Goal: Book appointment/travel/reservation

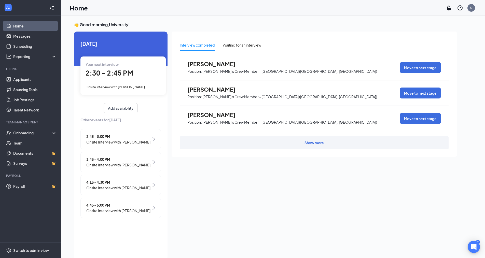
click at [147, 82] on div "Your next interview 2:30 - 2:45 PM Onsite Interview with [PERSON_NAME]" at bounding box center [122, 75] width 85 height 38
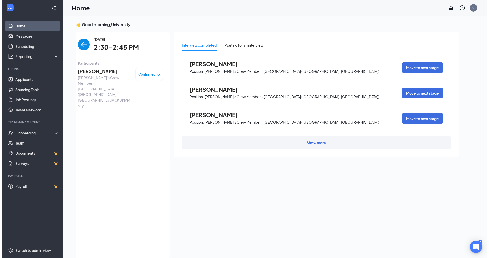
scroll to position [2, 0]
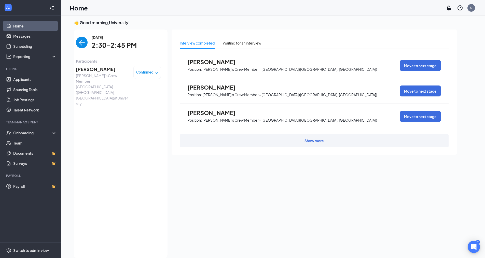
drag, startPoint x: 126, startPoint y: 108, endPoint x: 127, endPoint y: 105, distance: 3.1
click at [127, 105] on div "[DATE] 2:30-2:45 PM Participants [PERSON_NAME] [PERSON_NAME]'s Crew Member - [G…" at bounding box center [118, 144] width 85 height 218
click at [81, 41] on img "back-button" at bounding box center [82, 43] width 12 height 12
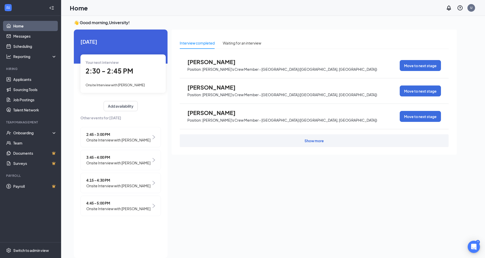
click at [138, 70] on div "2:30 - 2:45 PM" at bounding box center [122, 71] width 75 height 10
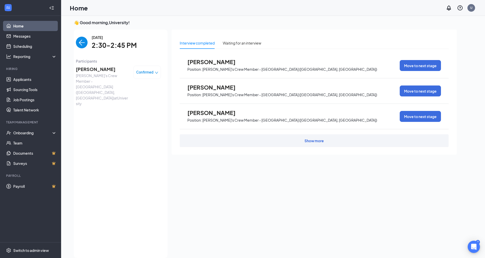
click at [150, 72] on span "Confirmed" at bounding box center [144, 72] width 17 height 5
click at [145, 86] on span "Request Reschedule" at bounding box center [136, 87] width 35 height 6
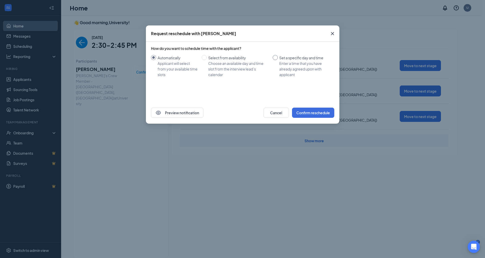
drag, startPoint x: 278, startPoint y: 55, endPoint x: 274, endPoint y: 59, distance: 5.1
click at [277, 55] on label "Set a specific day and time Enter a time that you have already agreed upon with…" at bounding box center [303, 66] width 60 height 22
click at [275, 60] on input "Set a specific day and time Enter a time that you have already agreed upon with…" at bounding box center [275, 57] width 5 height 5
radio input "true"
radio input "false"
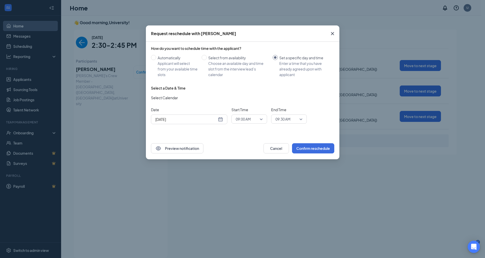
click at [210, 120] on input "[DATE]" at bounding box center [186, 120] width 62 height 6
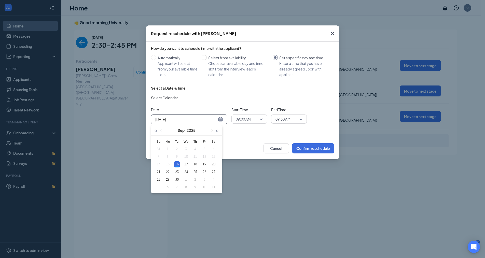
click at [211, 129] on button "button" at bounding box center [212, 130] width 6 height 10
type input "[DATE]"
click at [176, 165] on div "14" at bounding box center [177, 164] width 6 height 6
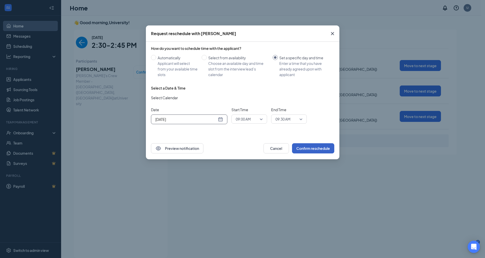
click at [302, 148] on button "Confirm reschedule" at bounding box center [313, 148] width 42 height 10
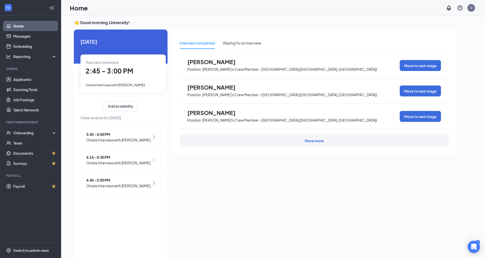
click at [144, 73] on div "2:45 - 3:00 PM" at bounding box center [122, 71] width 75 height 10
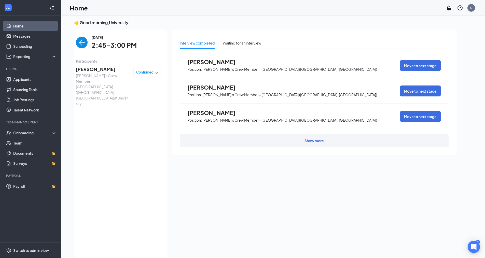
click at [147, 71] on span "Confirmed" at bounding box center [144, 72] width 17 height 5
click at [143, 87] on span "Request Reschedule" at bounding box center [136, 87] width 35 height 6
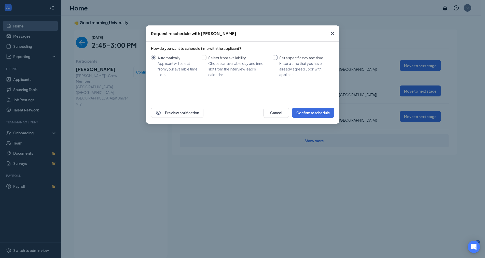
click at [275, 58] on input "Set a specific day and time Enter a time that you have already agreed upon with…" at bounding box center [275, 57] width 5 height 5
radio input "true"
radio input "false"
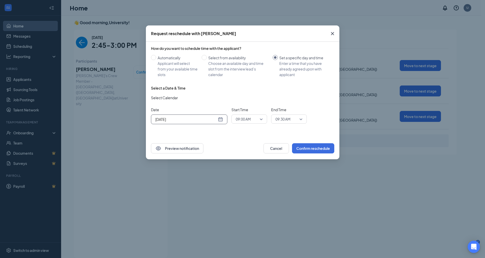
click at [208, 119] on input "[DATE]" at bounding box center [186, 120] width 62 height 6
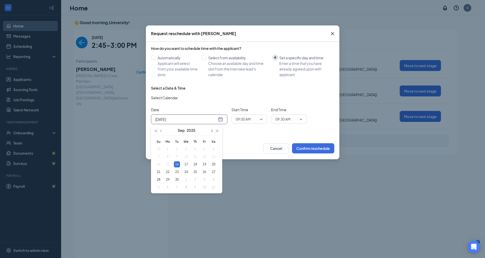
click at [211, 128] on button "button" at bounding box center [212, 130] width 6 height 10
type input "[DATE]"
click at [195, 164] on div "16" at bounding box center [195, 164] width 6 height 6
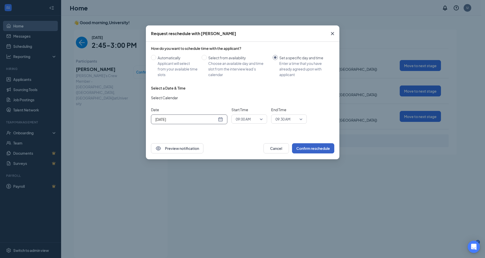
click at [299, 149] on button "Confirm reschedule" at bounding box center [313, 148] width 42 height 10
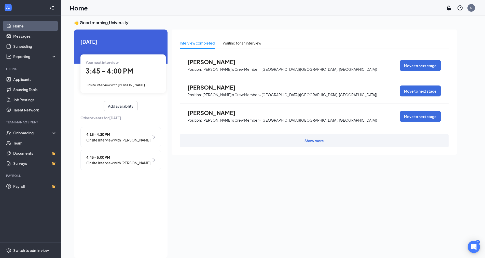
click at [146, 140] on div "4:15 - 4:30 PM Onsite Interview with [PERSON_NAME]" at bounding box center [120, 137] width 80 height 20
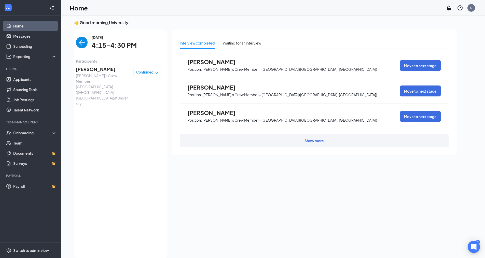
click at [144, 70] on span "Confirmed" at bounding box center [144, 72] width 17 height 5
click at [140, 87] on span "Request Reschedule" at bounding box center [136, 87] width 35 height 6
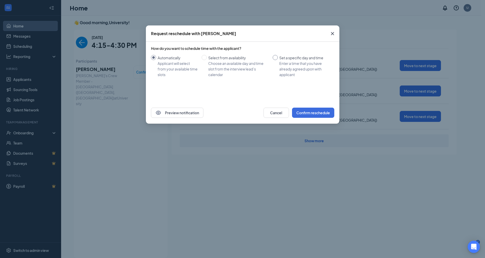
click at [275, 57] on input "Set a specific day and time Enter a time that you have already agreed upon with…" at bounding box center [275, 57] width 5 height 5
radio input "true"
radio input "false"
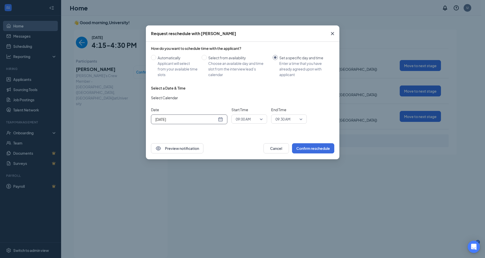
click at [197, 119] on input "[DATE]" at bounding box center [186, 120] width 62 height 6
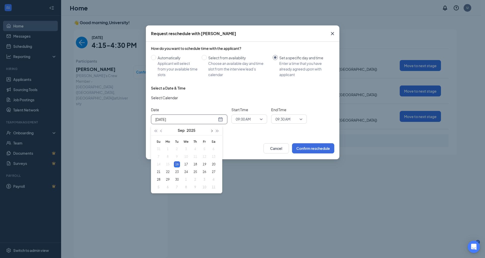
click at [212, 130] on button "button" at bounding box center [212, 130] width 6 height 10
type input "[DATE]"
click at [187, 178] on div "29" at bounding box center [186, 180] width 6 height 6
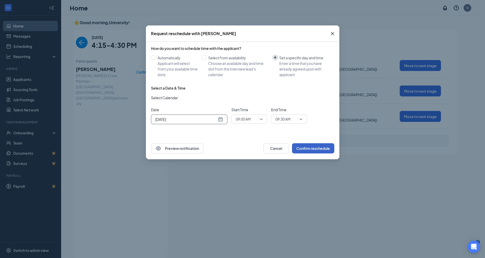
click at [307, 147] on button "Confirm reschedule" at bounding box center [313, 148] width 42 height 10
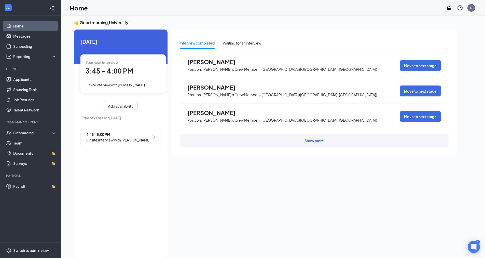
click at [128, 136] on span "4:45 - 5:00 PM" at bounding box center [118, 135] width 64 height 6
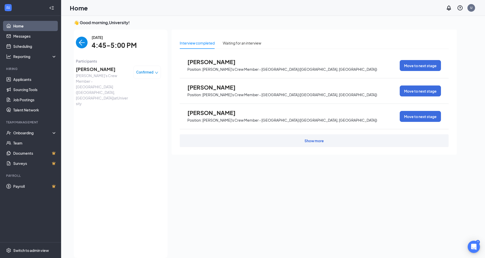
click at [142, 75] on span "Confirmed" at bounding box center [144, 72] width 17 height 5
click at [148, 88] on span "Request Reschedule" at bounding box center [136, 87] width 35 height 6
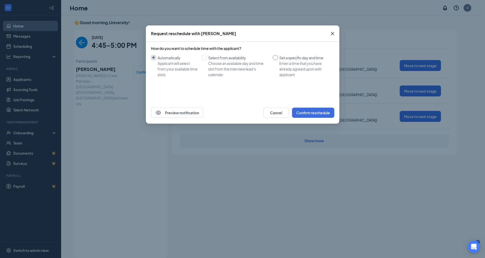
click at [274, 60] on input "Set a specific day and time Enter a time that you have already agreed upon with…" at bounding box center [275, 57] width 5 height 5
radio input "true"
radio input "false"
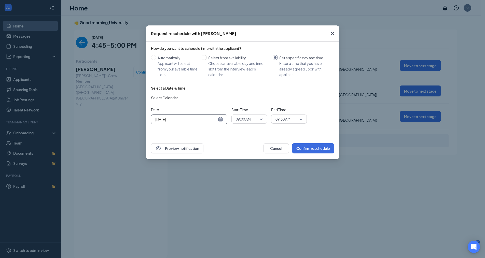
click at [183, 121] on input "[DATE]" at bounding box center [186, 120] width 62 height 6
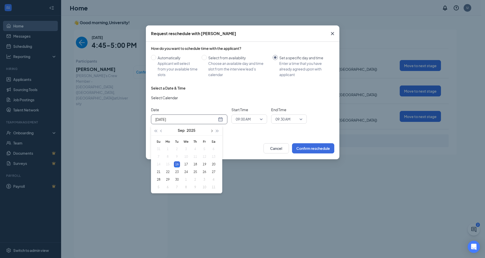
click at [212, 132] on button "button" at bounding box center [212, 130] width 6 height 10
type input "[DATE]"
click at [194, 179] on div "30" at bounding box center [195, 180] width 6 height 6
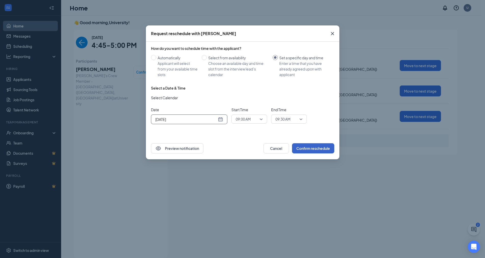
click at [313, 151] on button "Confirm reschedule" at bounding box center [313, 148] width 42 height 10
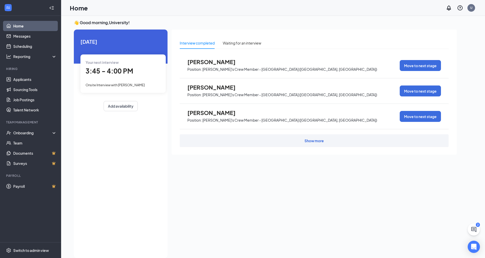
click at [140, 75] on div "3:45 - 4:00 PM" at bounding box center [122, 71] width 75 height 10
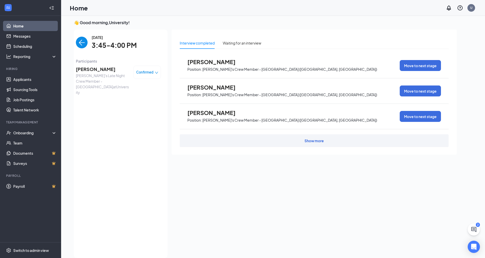
click at [92, 69] on span "[PERSON_NAME]" at bounding box center [102, 69] width 53 height 7
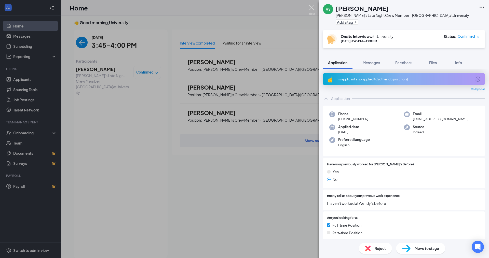
drag, startPoint x: 312, startPoint y: 8, endPoint x: 221, endPoint y: 53, distance: 102.0
click at [312, 8] on img at bounding box center [311, 10] width 6 height 10
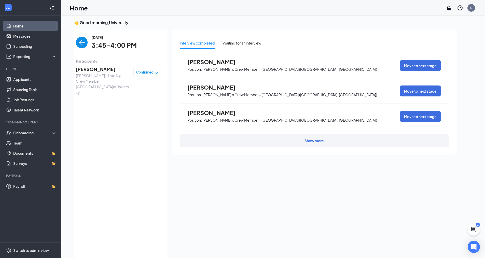
click at [145, 72] on span "Confirmed" at bounding box center [144, 72] width 17 height 5
click at [149, 86] on span "Request Reschedule" at bounding box center [136, 87] width 35 height 6
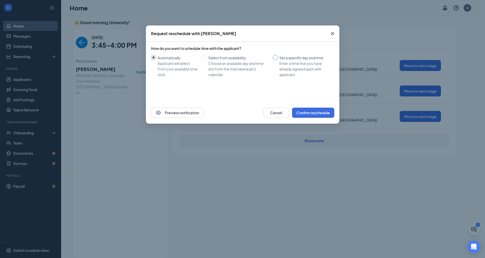
click at [280, 56] on div "Set a specific day and time" at bounding box center [304, 58] width 51 height 6
click at [278, 56] on input "Set a specific day and time Enter a time that you have already agreed upon with…" at bounding box center [275, 57] width 5 height 5
radio input "true"
radio input "false"
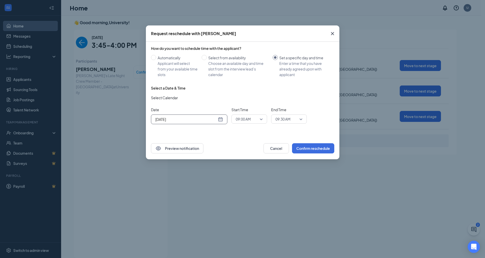
click at [196, 120] on input "[DATE]" at bounding box center [186, 120] width 62 height 6
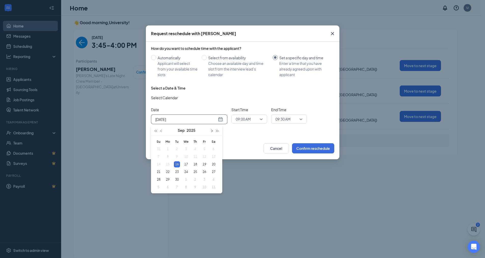
click at [213, 130] on button "button" at bounding box center [212, 130] width 6 height 10
click at [196, 179] on div "30" at bounding box center [195, 180] width 6 height 6
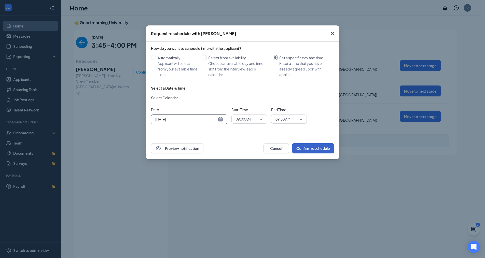
click at [301, 147] on button "Confirm reschedule" at bounding box center [313, 148] width 42 height 10
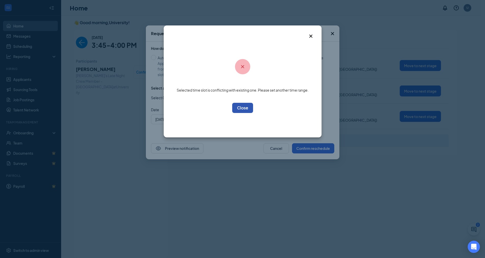
click at [246, 106] on button "OK" at bounding box center [242, 108] width 21 height 10
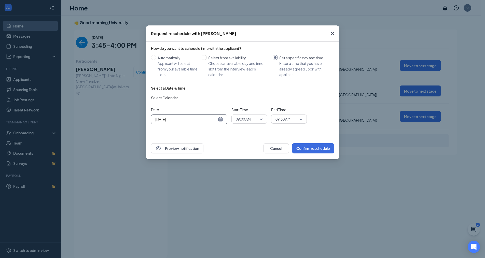
click at [218, 117] on div "[DATE]" at bounding box center [189, 120] width 68 height 6
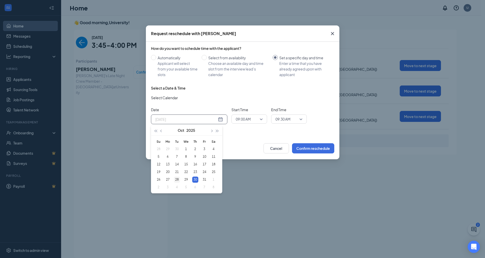
type input "[DATE]"
drag, startPoint x: 177, startPoint y: 179, endPoint x: 180, endPoint y: 179, distance: 3.1
click at [178, 179] on div "28" at bounding box center [177, 180] width 6 height 6
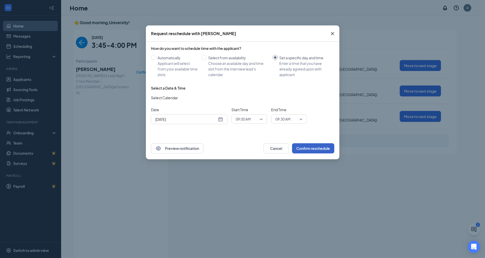
click at [305, 151] on button "Confirm reschedule" at bounding box center [313, 148] width 42 height 10
